Goal: Navigation & Orientation: Understand site structure

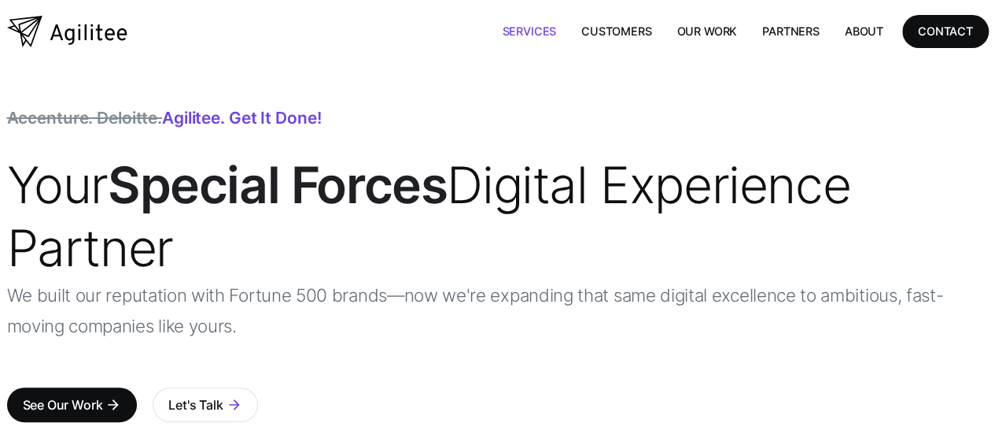
click at [527, 30] on link "Services" at bounding box center [528, 31] width 79 height 32
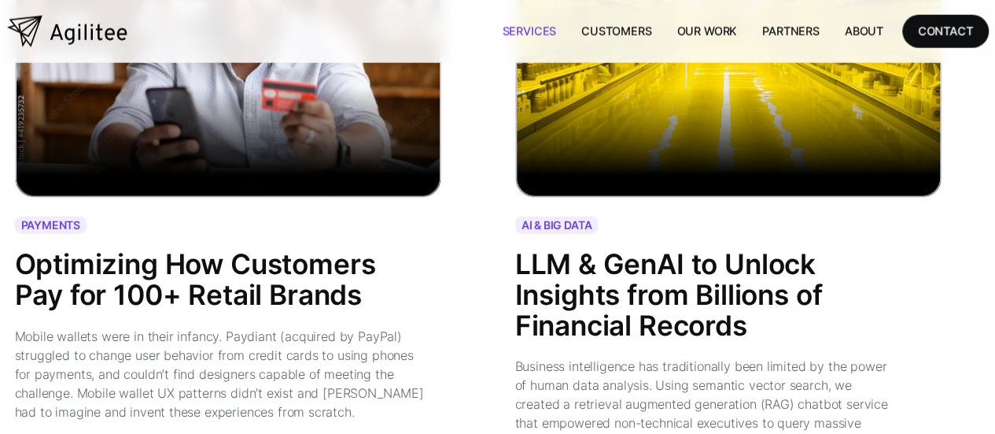
scroll to position [1992, 0]
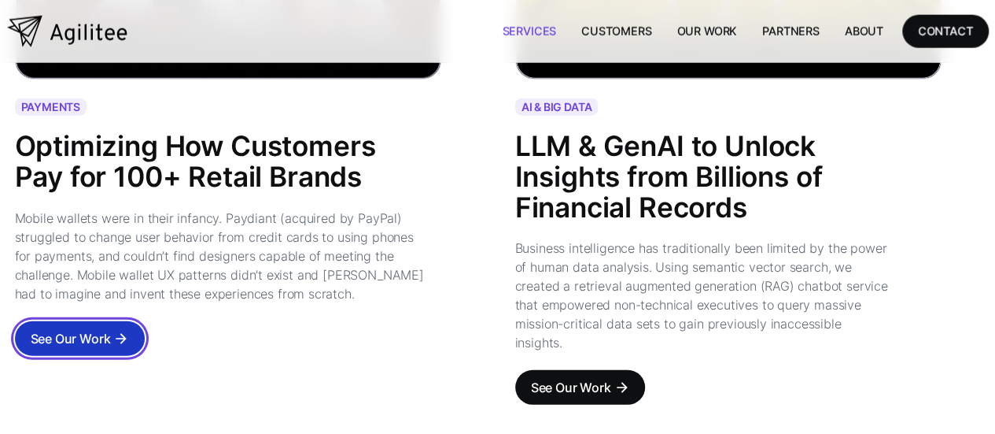
click at [91, 327] on div "See Our Work" at bounding box center [71, 338] width 80 height 22
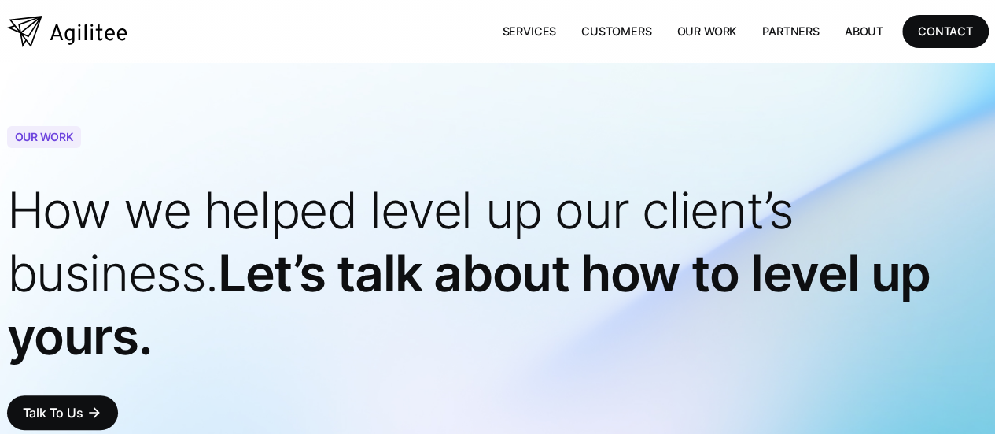
click at [708, 28] on link "Our Work" at bounding box center [707, 31] width 86 height 32
click at [863, 31] on link "About" at bounding box center [864, 31] width 64 height 32
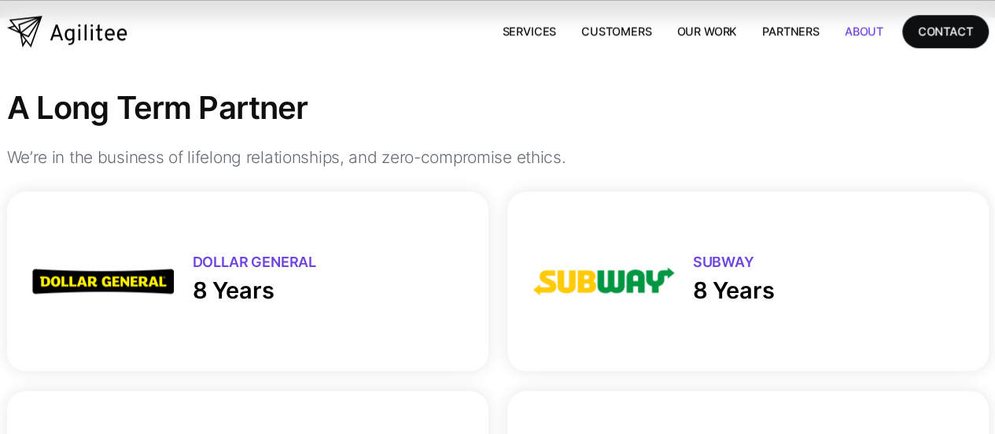
scroll to position [744, 0]
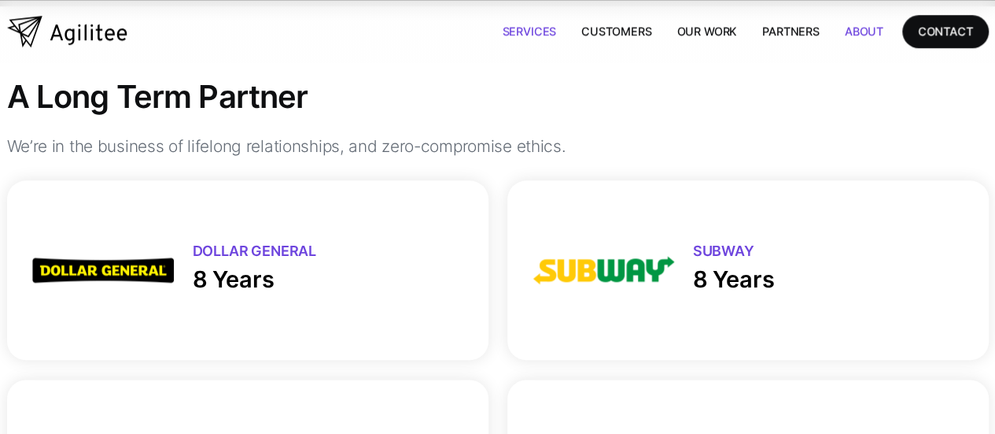
click at [546, 28] on link "Services" at bounding box center [528, 31] width 79 height 32
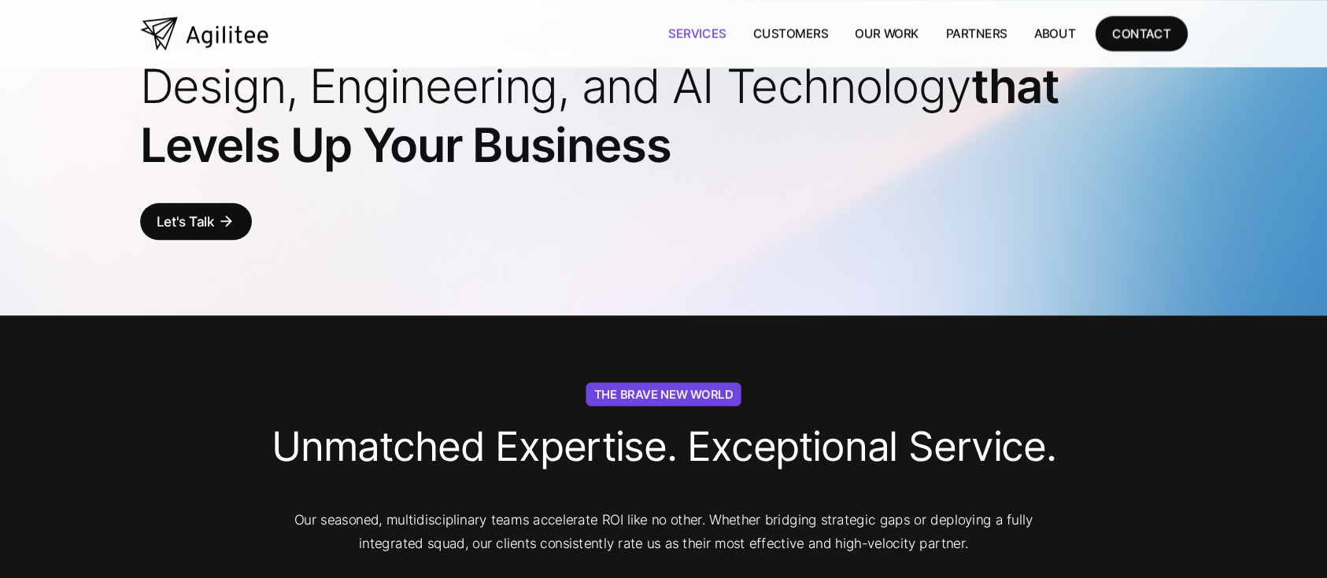
scroll to position [98, 0]
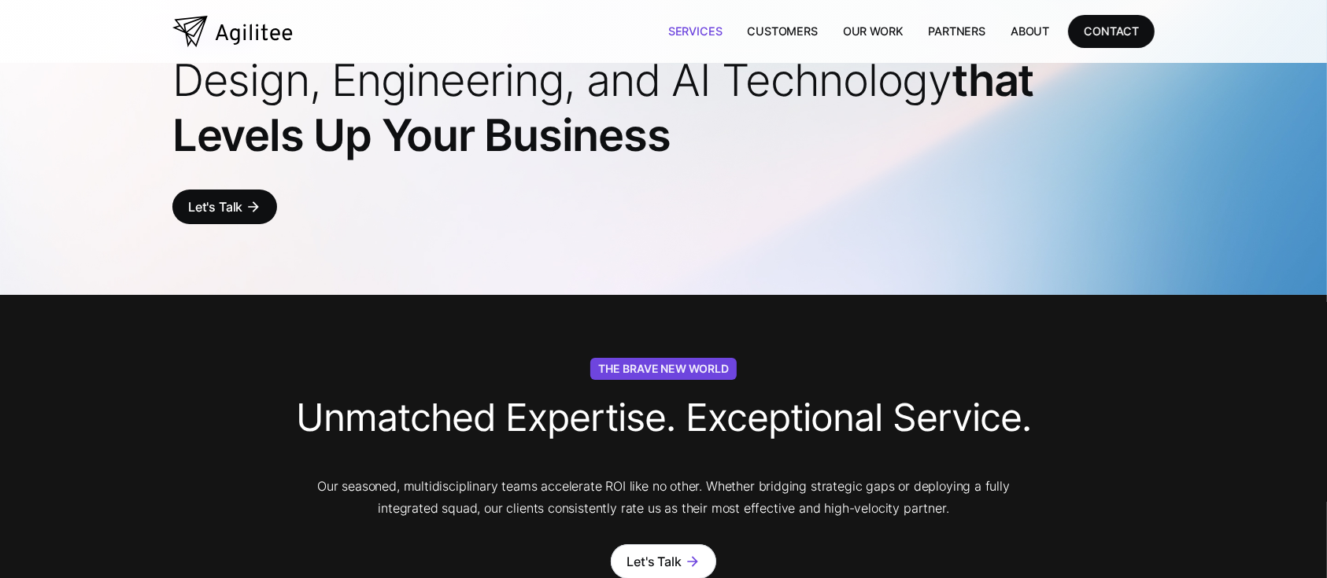
drag, startPoint x: 651, startPoint y: 2, endPoint x: 799, endPoint y: 361, distance: 388.4
click at [799, 361] on div "The Brave New World Unmatched Expertise. Exceptional Service. Our seasoned, mul…" at bounding box center [663, 468] width 982 height 221
